Goal: Complete application form

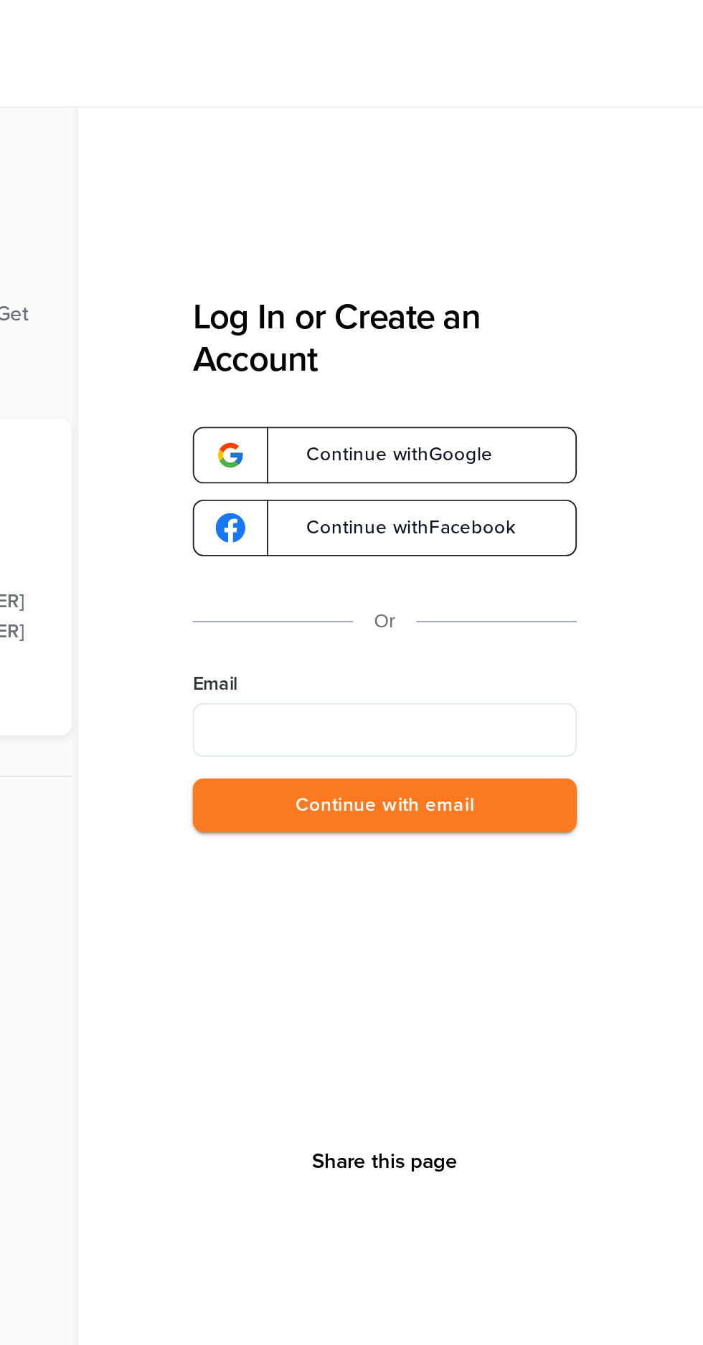
click at [571, 388] on input "Email" at bounding box center [533, 388] width 204 height 29
type input "**********"
click at [596, 429] on button "Continue with email" at bounding box center [533, 428] width 204 height 29
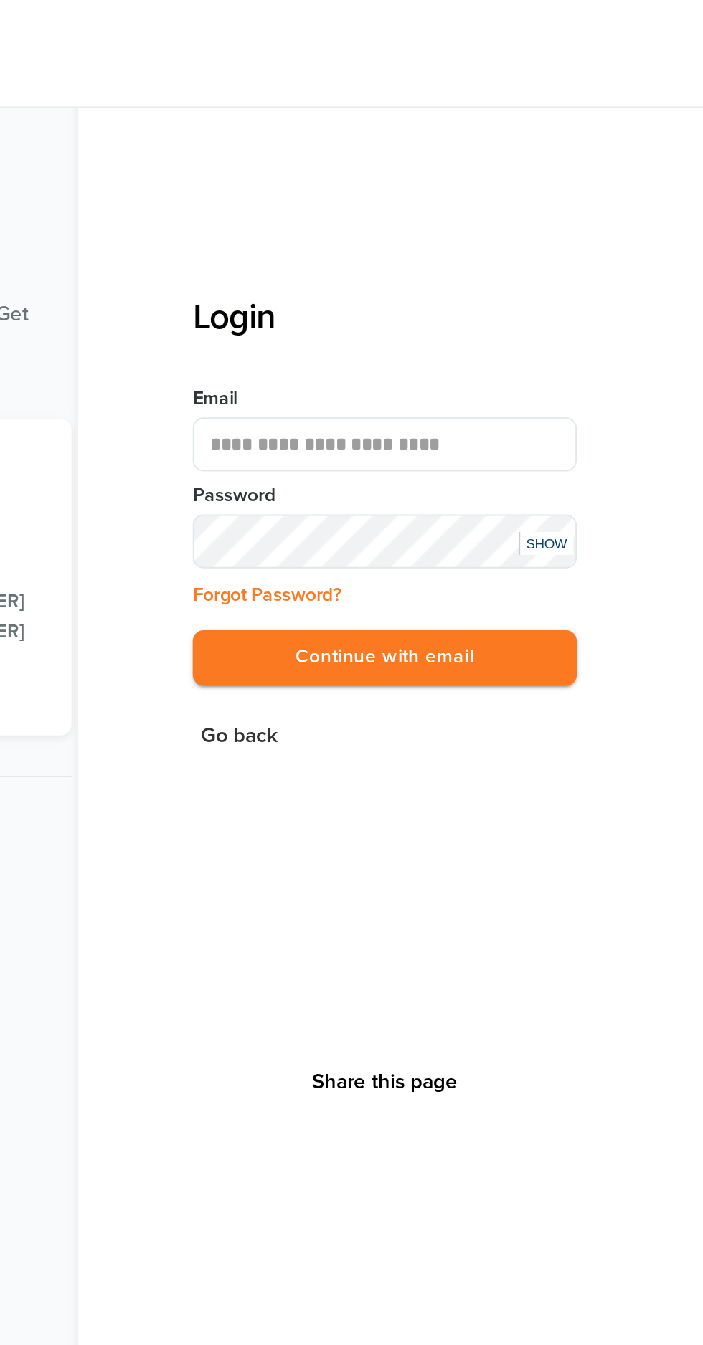
click at [609, 352] on button "Continue with email" at bounding box center [533, 350] width 204 height 29
